Goal: Complete application form

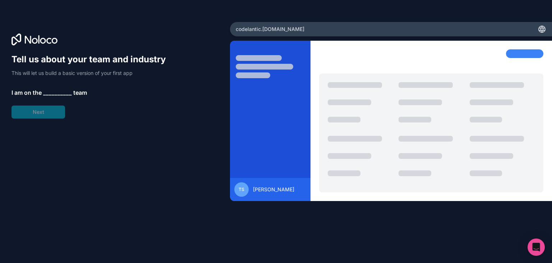
click at [304, 91] on div at bounding box center [270, 124] width 81 height 151
click at [541, 30] on icon at bounding box center [542, 30] width 6 height 0
drag, startPoint x: 390, startPoint y: 37, endPoint x: 394, endPoint y: 31, distance: 7.1
click at [394, 31] on div "codelantic .[DOMAIN_NAME] TS [PERSON_NAME]" at bounding box center [391, 131] width 322 height 219
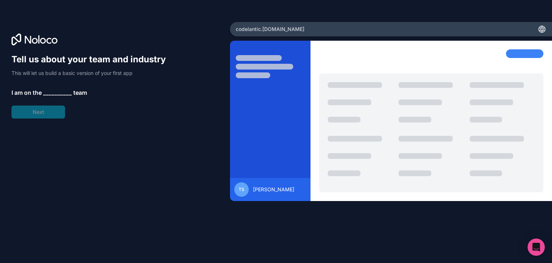
click at [394, 31] on div "codelantic .[DOMAIN_NAME]" at bounding box center [391, 29] width 322 height 14
click at [243, 192] on div "TS" at bounding box center [241, 189] width 14 height 14
drag, startPoint x: 243, startPoint y: 192, endPoint x: 537, endPoint y: 253, distance: 300.9
click at [537, 253] on body "Tell us about your team and industry This will let us build a basic version of …" at bounding box center [276, 131] width 552 height 263
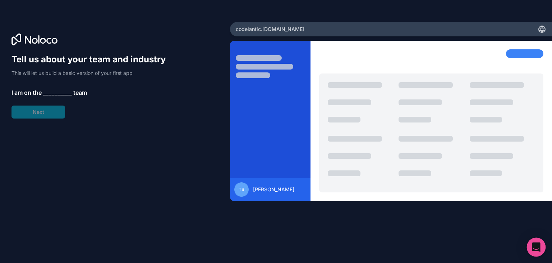
click at [536, 246] on icon "Open Intercom Messenger" at bounding box center [536, 246] width 8 height 9
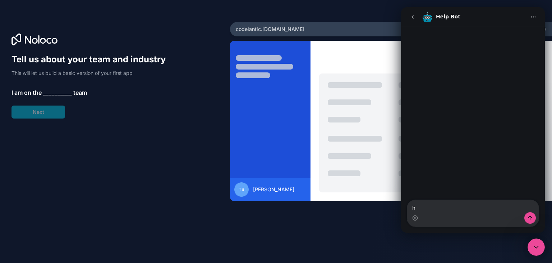
type textarea "hi"
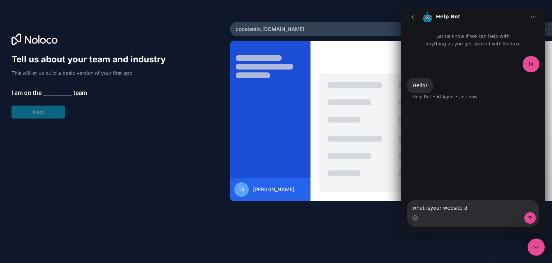
type textarea "what isyour website do"
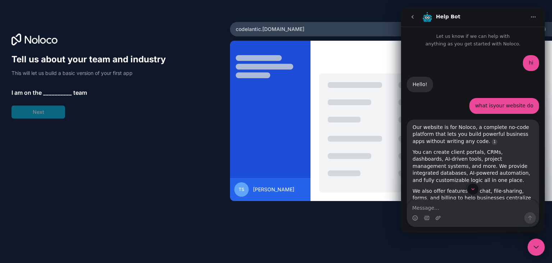
scroll to position [74, 0]
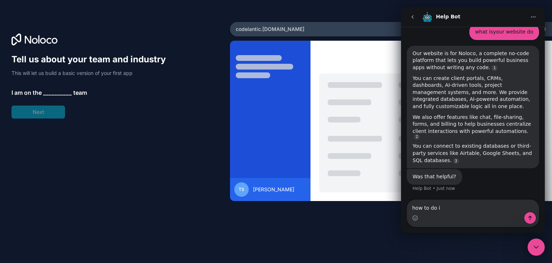
type textarea "how to do it"
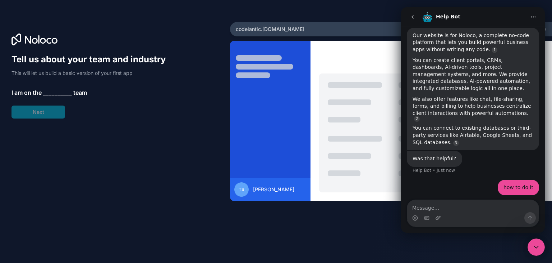
scroll to position [115, 0]
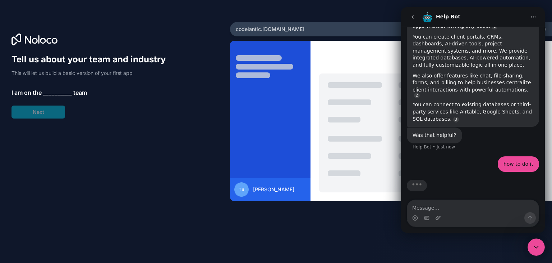
drag, startPoint x: 60, startPoint y: 91, endPoint x: 54, endPoint y: 93, distance: 6.3
click at [54, 93] on span "__________" at bounding box center [57, 92] width 29 height 9
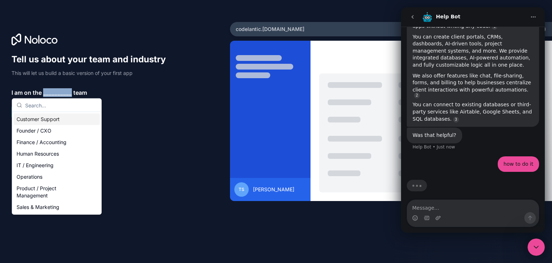
click at [54, 93] on span "__________" at bounding box center [57, 92] width 29 height 9
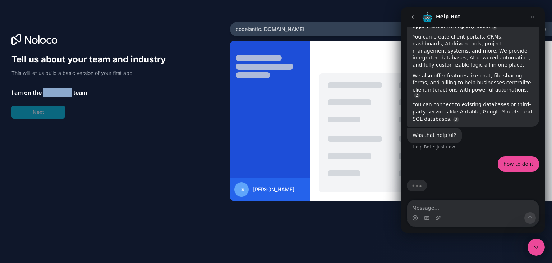
click at [54, 93] on span "__________" at bounding box center [57, 92] width 29 height 9
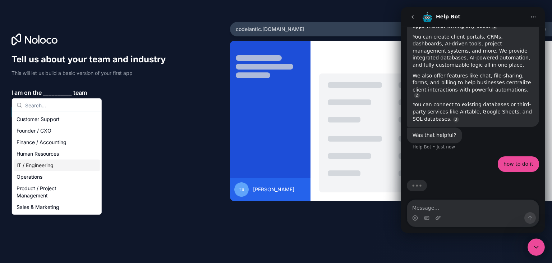
click at [50, 165] on div "IT / Engineering" at bounding box center [57, 165] width 86 height 12
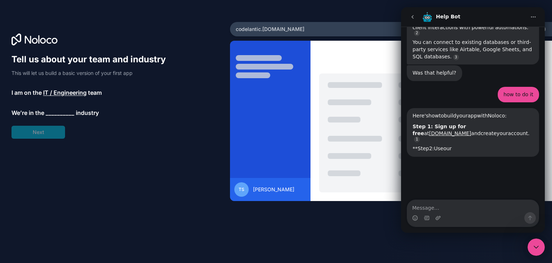
scroll to position [236, 0]
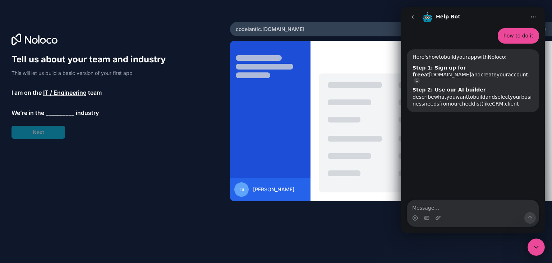
click at [54, 113] on span "__________" at bounding box center [60, 112] width 29 height 9
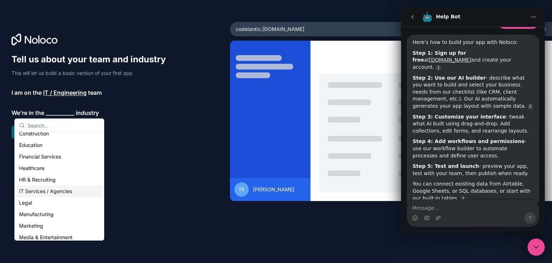
scroll to position [22, 0]
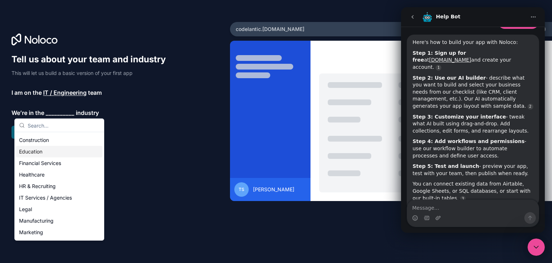
click at [49, 152] on div "Education" at bounding box center [59, 152] width 86 height 12
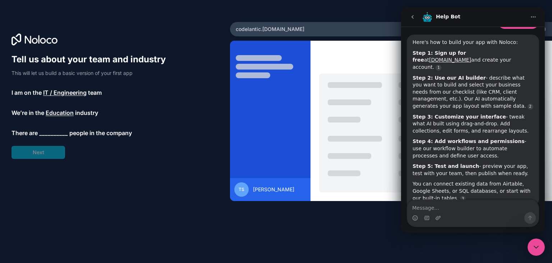
click at [45, 147] on div "Tell us about your team and industry This will let us build a basic version of …" at bounding box center [92, 106] width 161 height 105
click at [49, 136] on span "__________" at bounding box center [53, 132] width 29 height 9
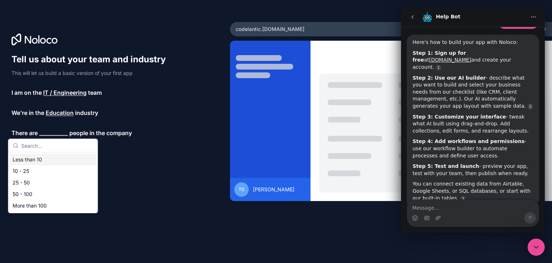
click at [59, 113] on span "Education" at bounding box center [60, 112] width 28 height 9
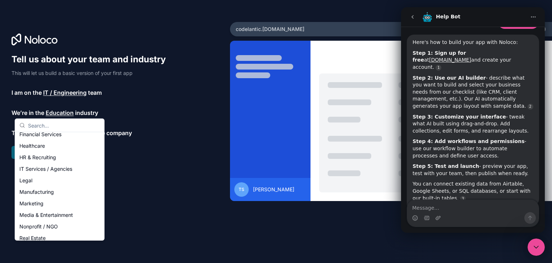
scroll to position [51, 0]
click at [59, 170] on div "IT Services / Agencies" at bounding box center [60, 169] width 86 height 12
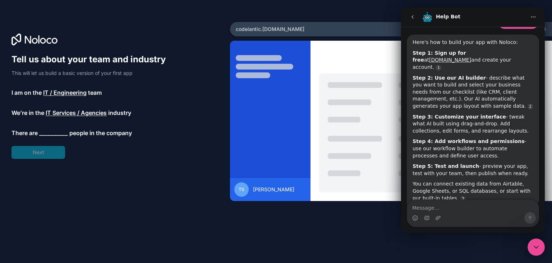
click at [61, 137] on div "Tell us about your team and industry This will let us build a basic version of …" at bounding box center [92, 106] width 161 height 105
click at [62, 133] on span "__________" at bounding box center [53, 132] width 29 height 9
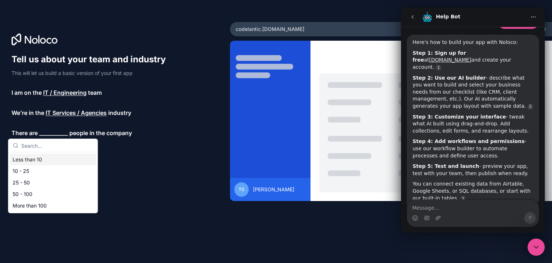
click at [53, 159] on div "Less than 10" at bounding box center [53, 160] width 86 height 12
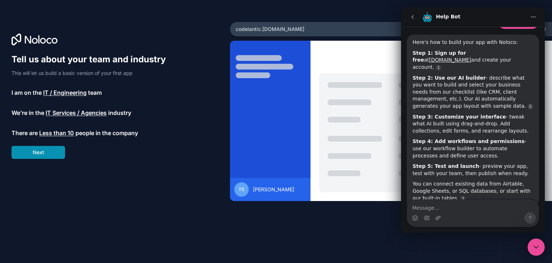
click at [54, 155] on button "Next" at bounding box center [39, 152] width 54 height 13
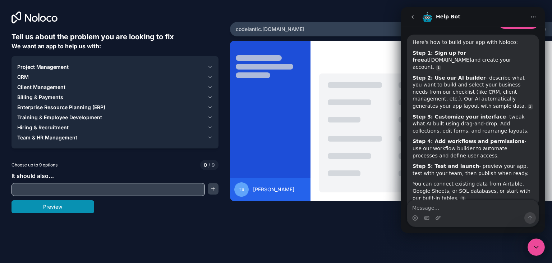
click at [64, 205] on button "Preview" at bounding box center [53, 206] width 83 height 13
click at [55, 68] on span "Project Management" at bounding box center [42, 66] width 51 height 7
